Goal: Book appointment/travel/reservation

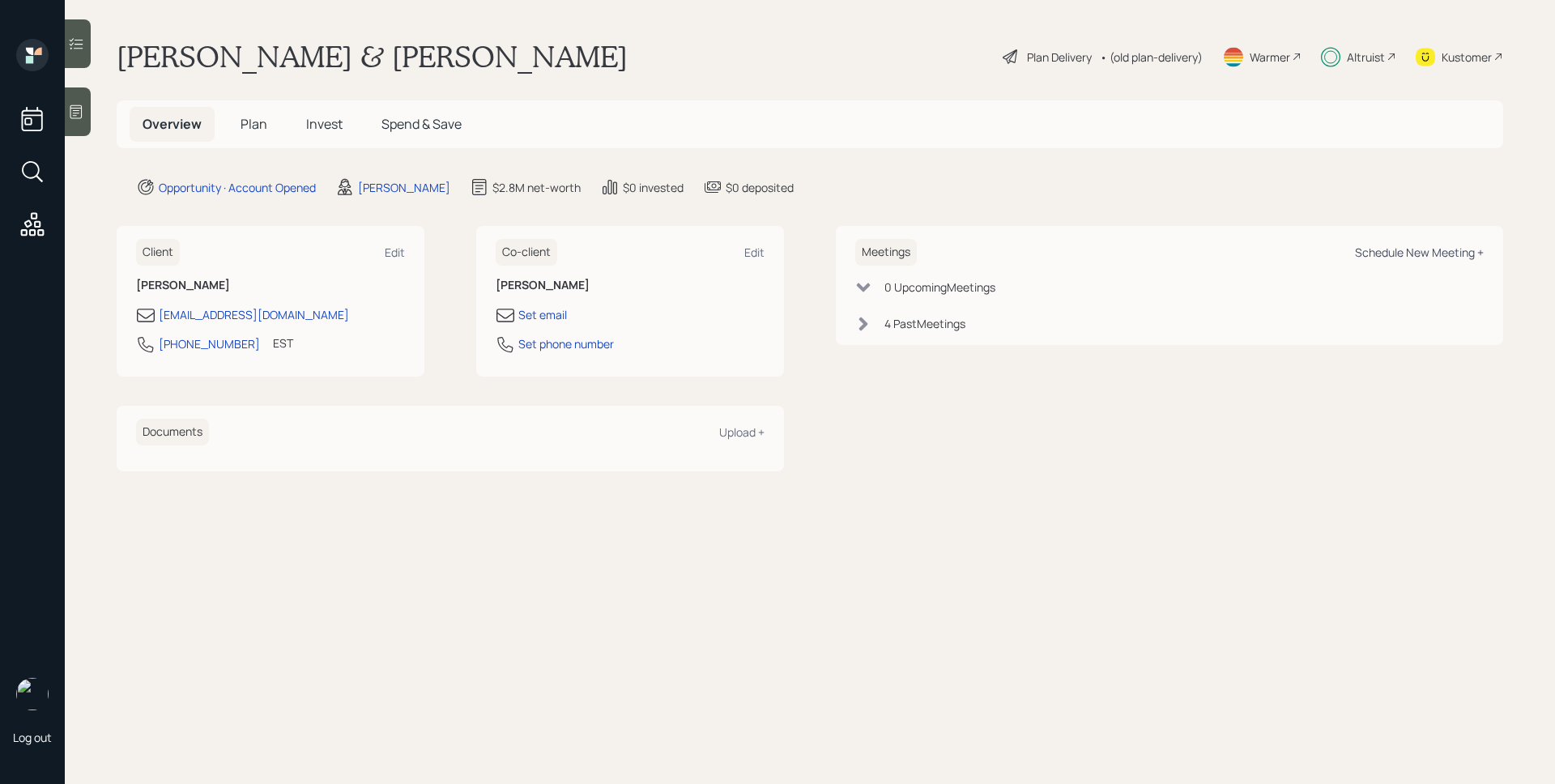
click at [1386, 245] on div "Schedule New Meeting +" at bounding box center [1419, 253] width 129 height 16
select select "d946c976-65aa-4529-ac9d-02c4f1114fc0"
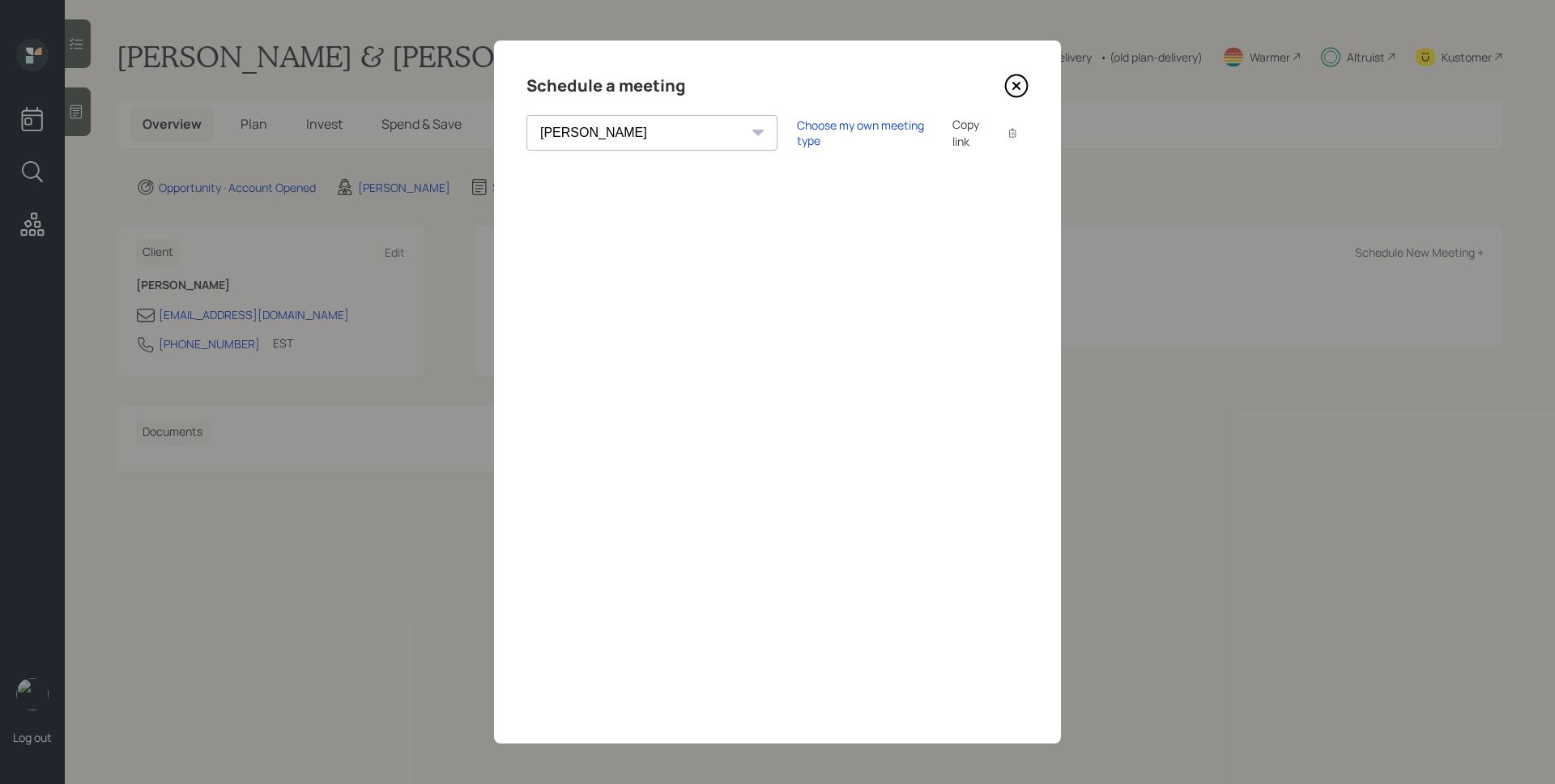
click at [1013, 88] on icon at bounding box center [1016, 85] width 6 height 6
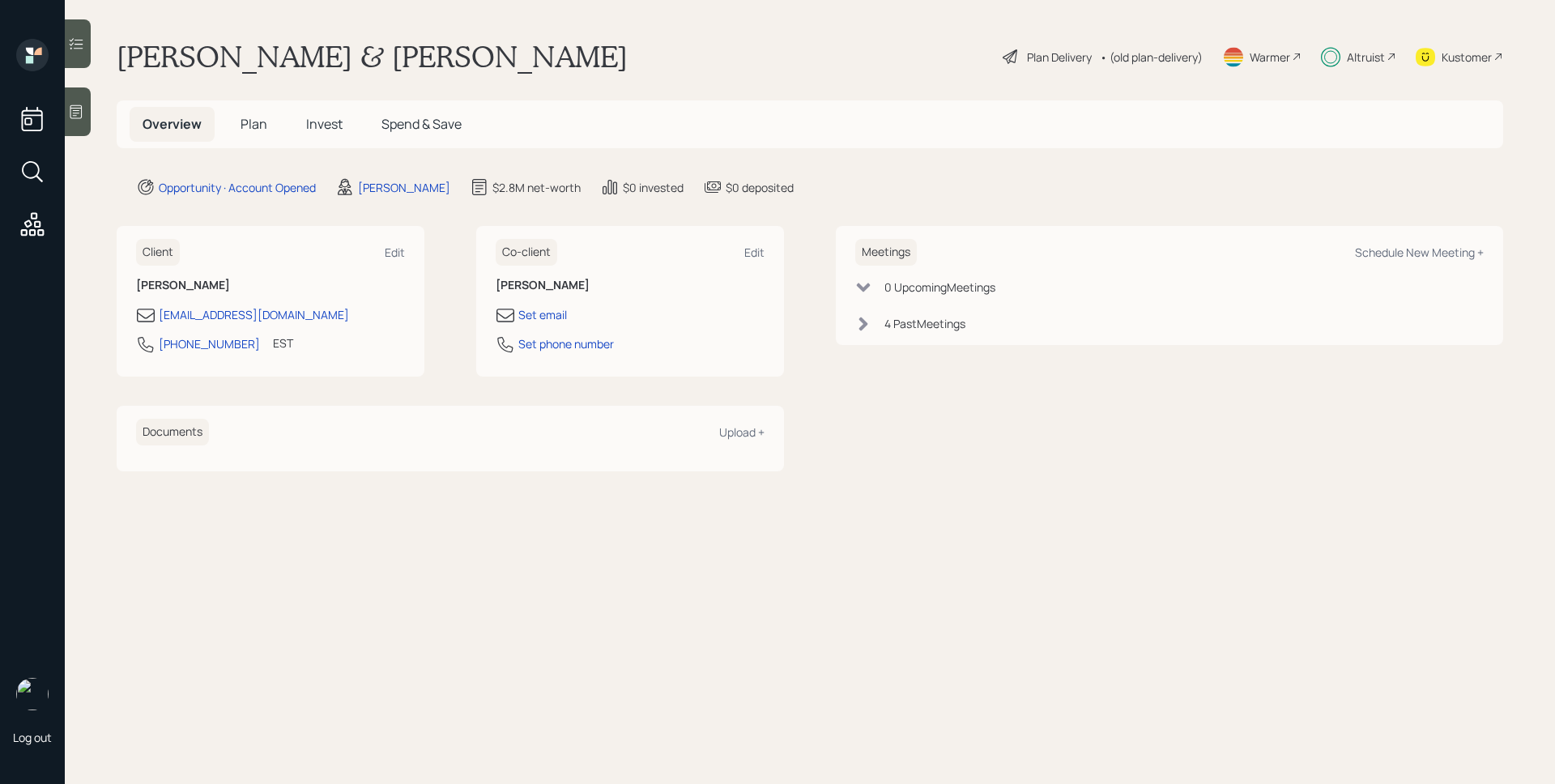
click at [1346, 55] on div "Altruist" at bounding box center [1358, 56] width 75 height 35
